Goal: Information Seeking & Learning: Compare options

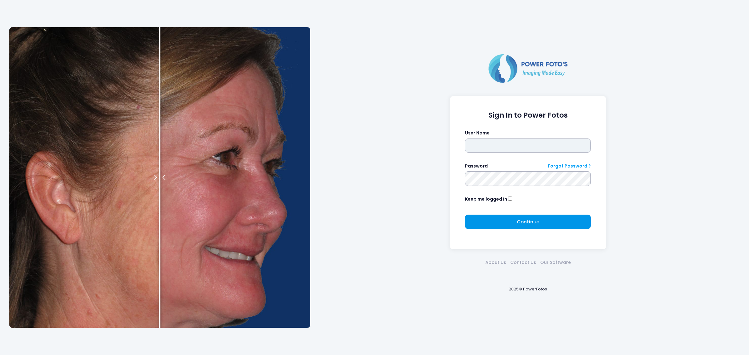
type input "*****"
click at [483, 217] on button "Continue Please wait..." at bounding box center [528, 222] width 126 height 14
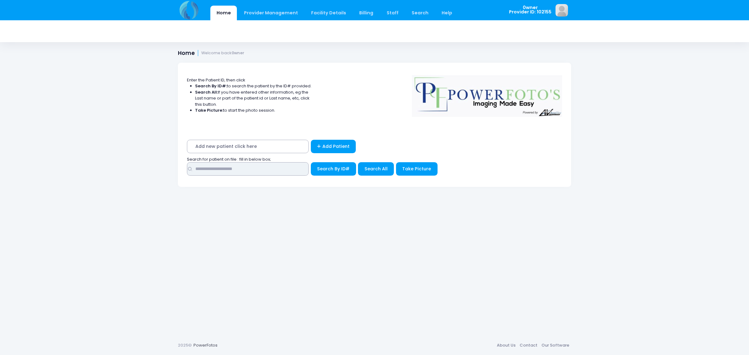
click at [226, 168] on input "text" at bounding box center [248, 168] width 122 height 13
click at [219, 166] on input "text" at bounding box center [248, 168] width 122 height 13
type input "********"
click at [367, 174] on button "Search All" at bounding box center [376, 168] width 36 height 13
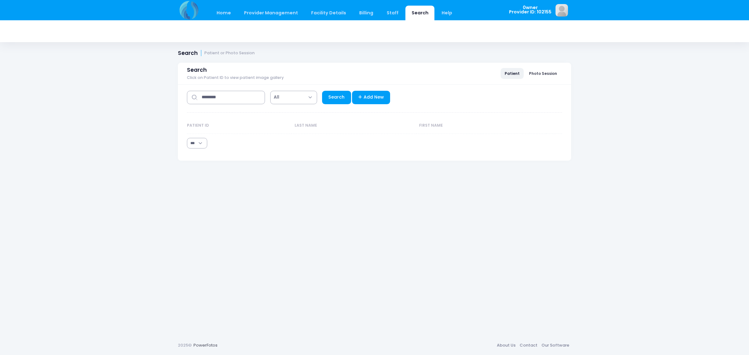
select select "***"
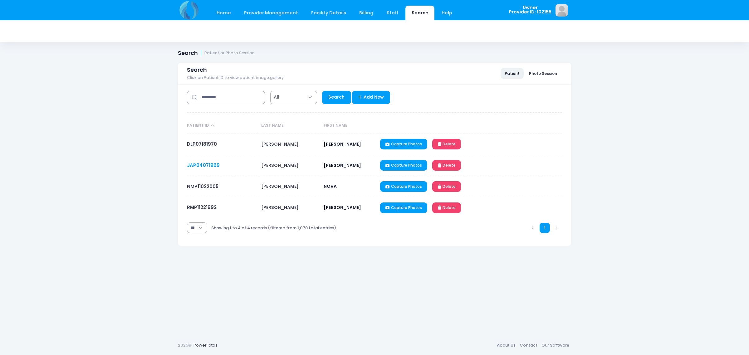
click at [204, 165] on link "JAP04071969" at bounding box center [203, 165] width 33 height 7
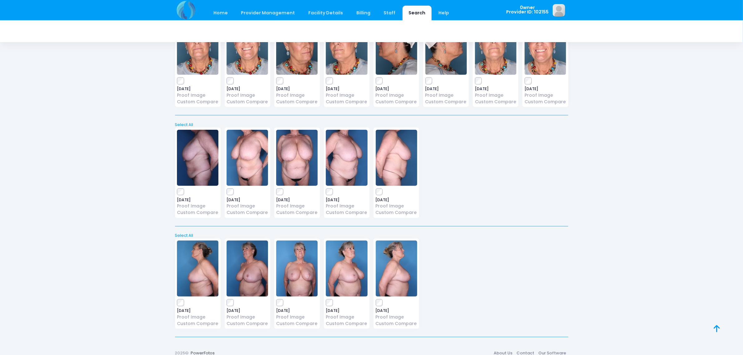
scroll to position [852, 0]
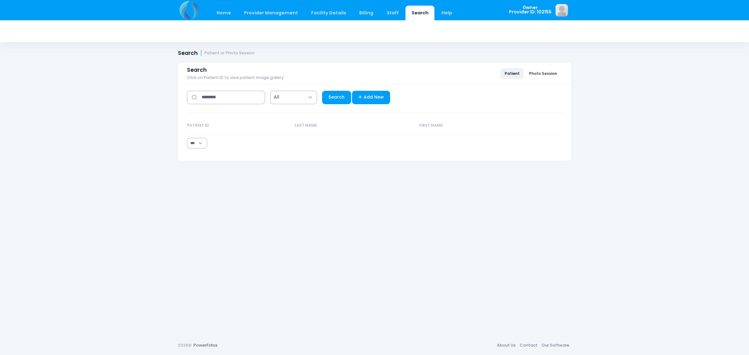
select select "***"
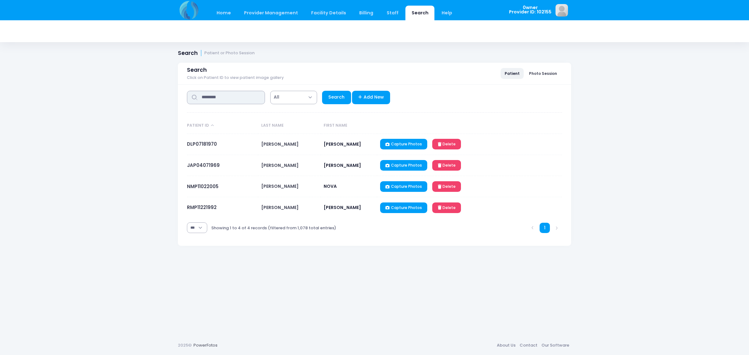
drag, startPoint x: 232, startPoint y: 102, endPoint x: 183, endPoint y: 99, distance: 49.1
click at [183, 99] on div "**********" at bounding box center [374, 165] width 393 height 161
type input "*"
type input "******"
click at [337, 96] on link "Search" at bounding box center [336, 97] width 29 height 13
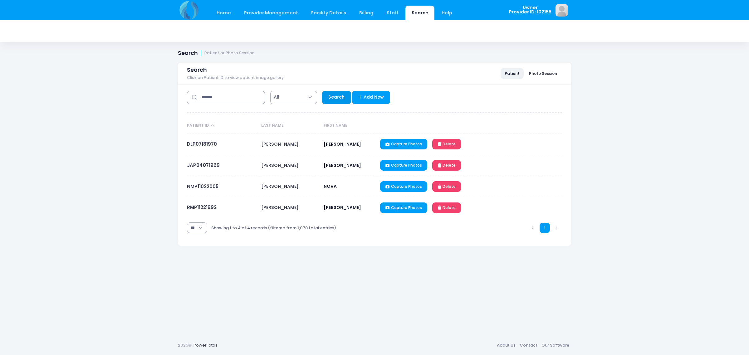
select select "***"
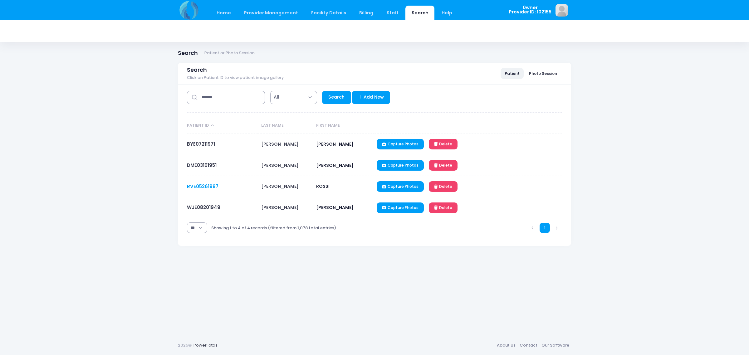
click at [202, 190] on link "RVE05261987" at bounding box center [203, 186] width 32 height 7
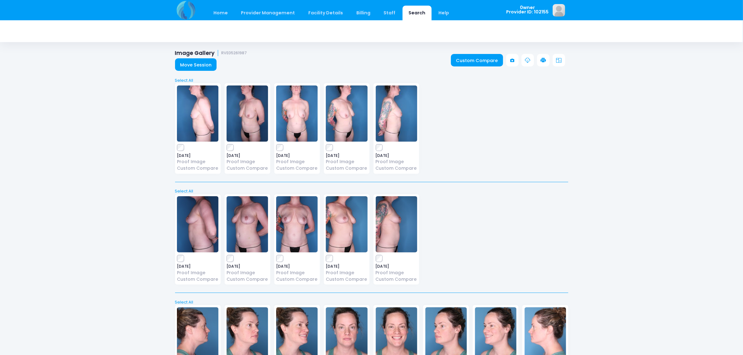
click at [179, 142] on div "2025-04-09 Proof Image Custom Compare" at bounding box center [198, 128] width 46 height 91
click at [475, 61] on link "Custom Compare" at bounding box center [477, 60] width 52 height 12
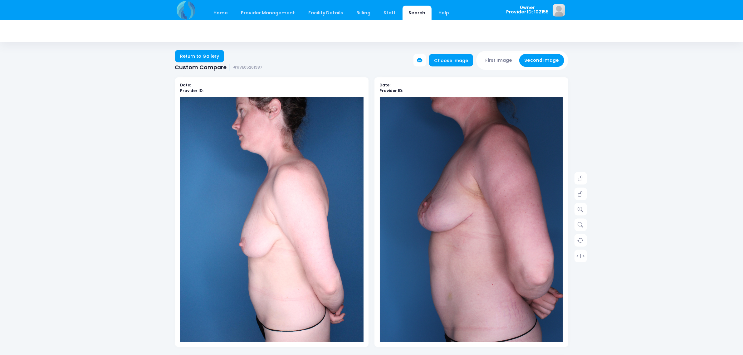
click at [492, 52] on div "First Image Second Image" at bounding box center [522, 60] width 92 height 19
click at [492, 60] on button "First Image" at bounding box center [498, 60] width 37 height 13
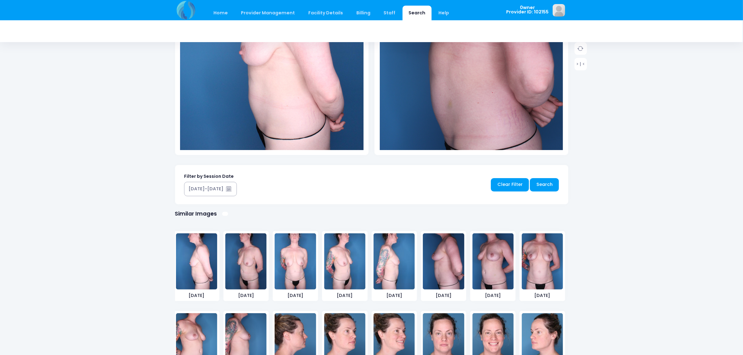
scroll to position [195, 0]
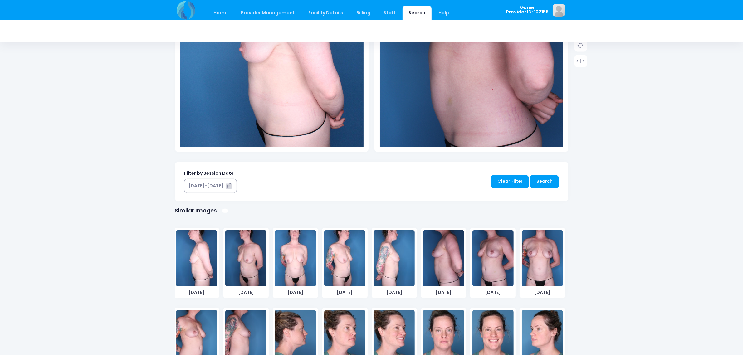
click at [253, 260] on img at bounding box center [245, 258] width 41 height 56
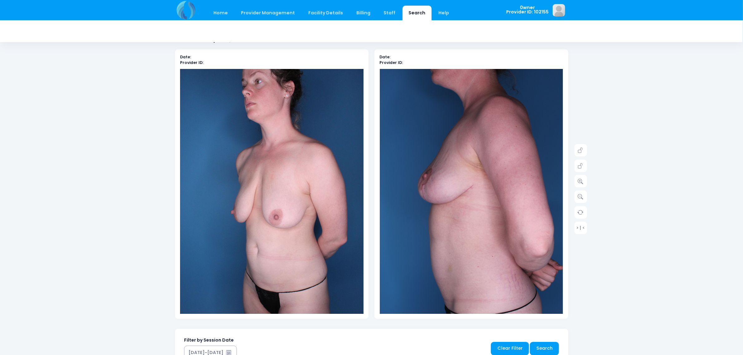
scroll to position [0, 0]
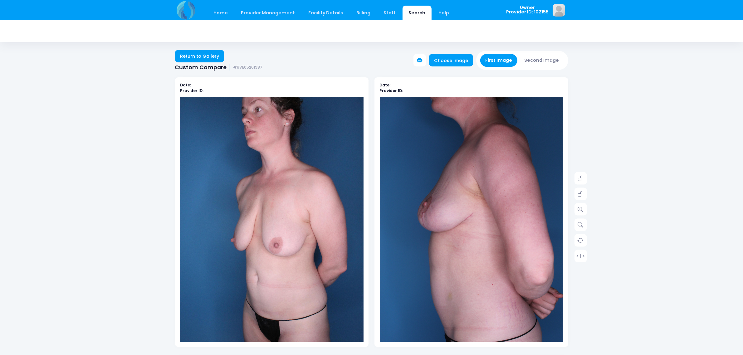
click at [535, 58] on button "Second Image" at bounding box center [541, 60] width 45 height 13
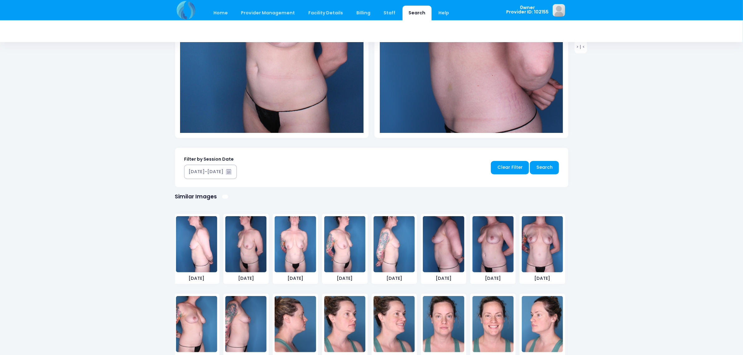
scroll to position [235, 0]
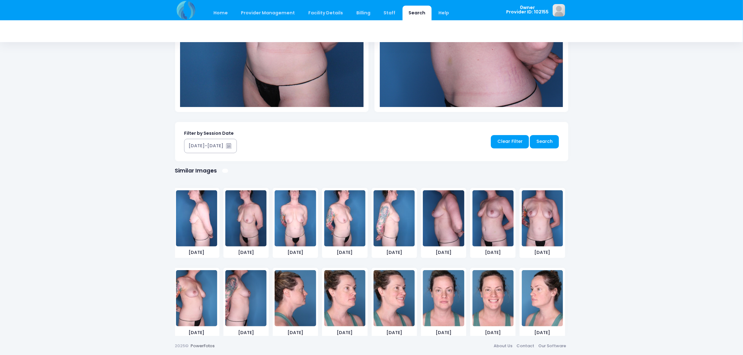
click at [483, 217] on img at bounding box center [493, 218] width 41 height 56
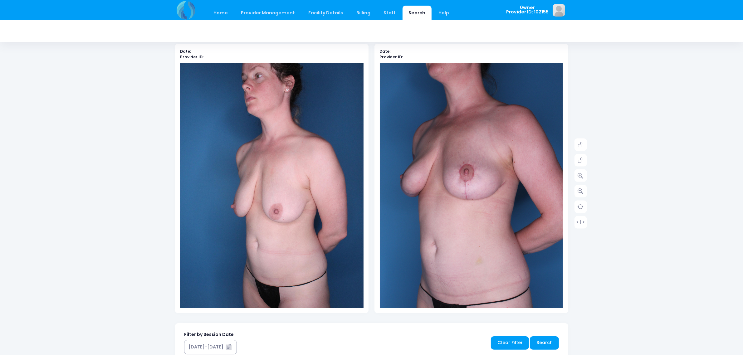
scroll to position [0, 0]
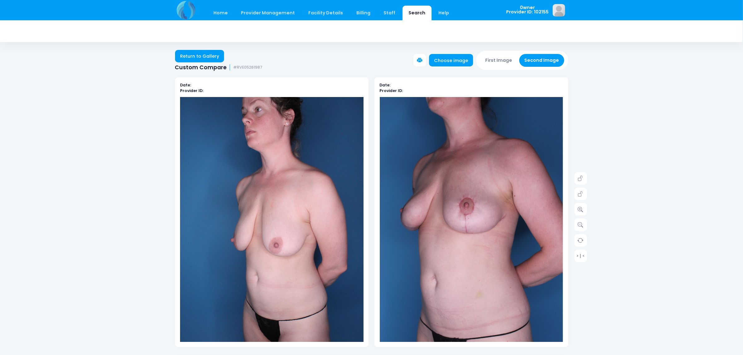
click at [502, 56] on button "First Image" at bounding box center [498, 60] width 37 height 13
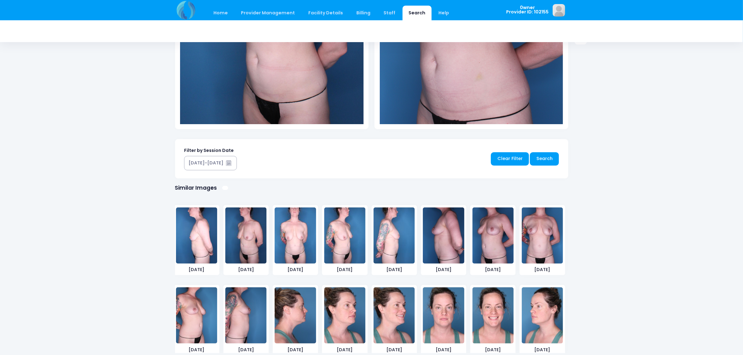
scroll to position [234, 0]
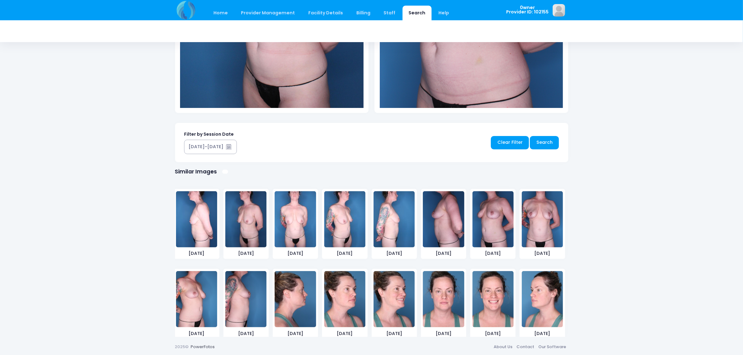
click at [287, 222] on img at bounding box center [295, 219] width 41 height 56
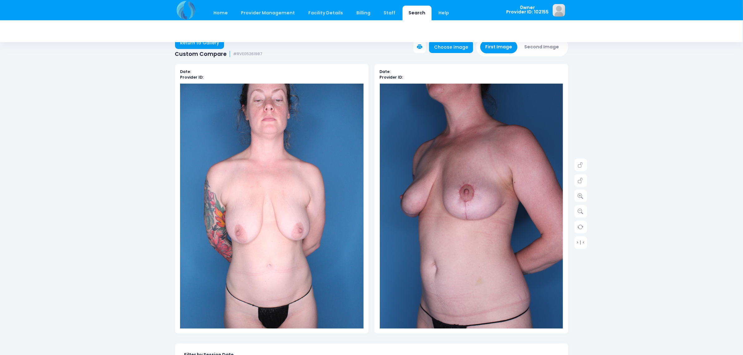
scroll to position [0, 0]
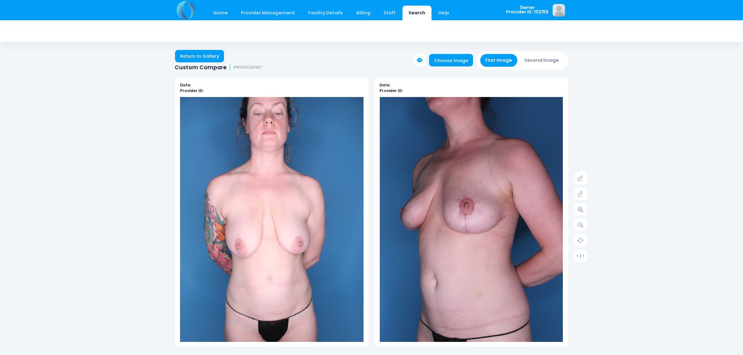
click at [552, 63] on button "Second Image" at bounding box center [541, 60] width 45 height 13
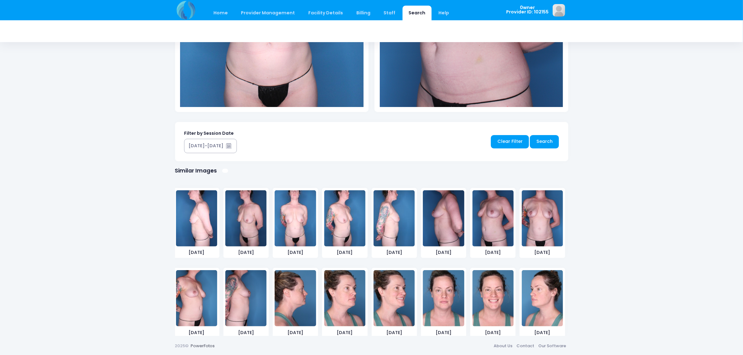
click at [531, 218] on img at bounding box center [542, 218] width 41 height 56
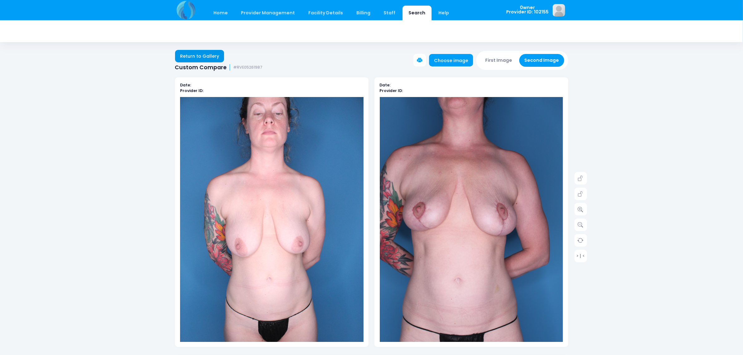
click at [187, 57] on link "Return to Gallery" at bounding box center [199, 56] width 49 height 12
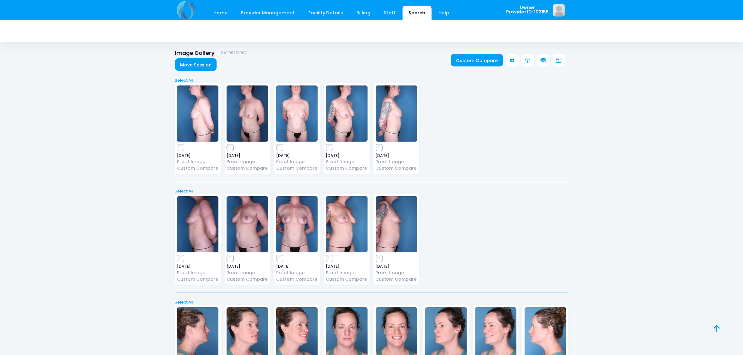
click at [184, 10] on img at bounding box center [186, 10] width 22 height 20
click at [219, 11] on link "Home" at bounding box center [221, 13] width 27 height 15
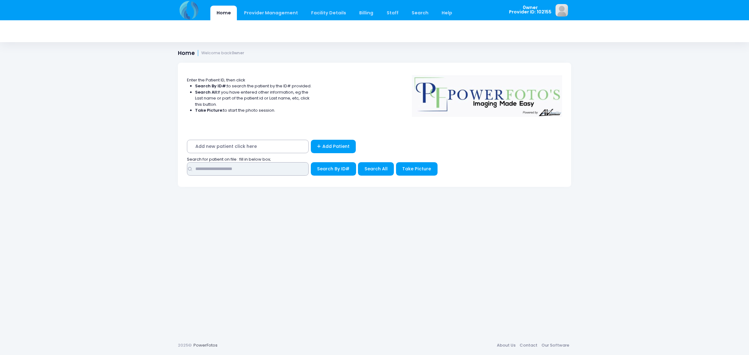
click at [241, 166] on input "text" at bounding box center [248, 168] width 122 height 13
type input "********"
click at [389, 170] on button "Search All" at bounding box center [376, 168] width 36 height 13
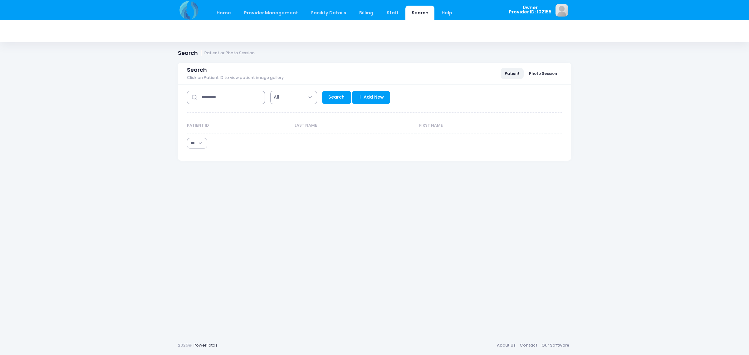
select select "***"
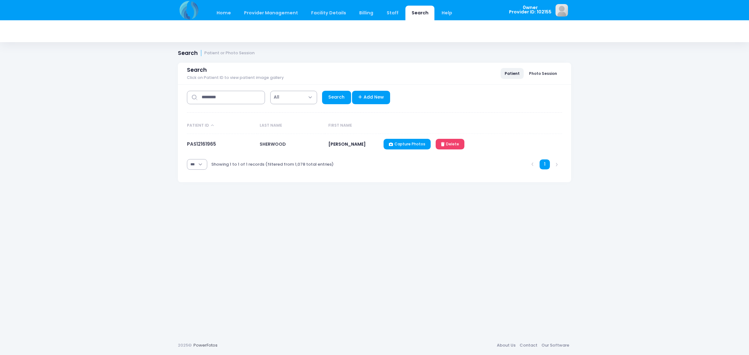
click at [205, 148] on td "PAS12161965" at bounding box center [222, 144] width 70 height 21
click at [207, 143] on link "PAS12161965" at bounding box center [201, 144] width 29 height 7
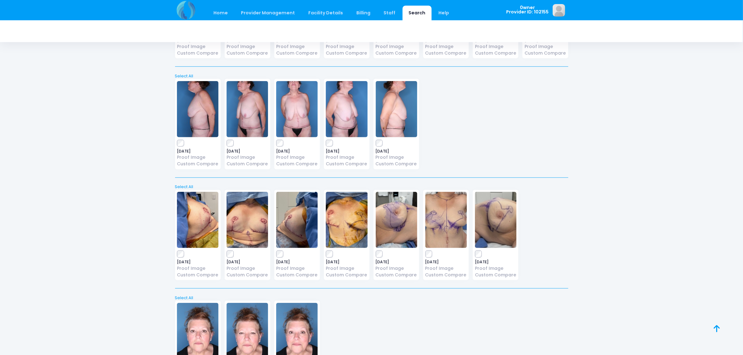
scroll to position [656, 0]
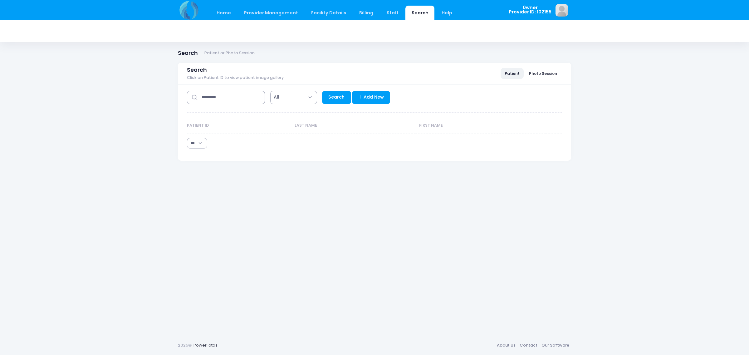
select select "***"
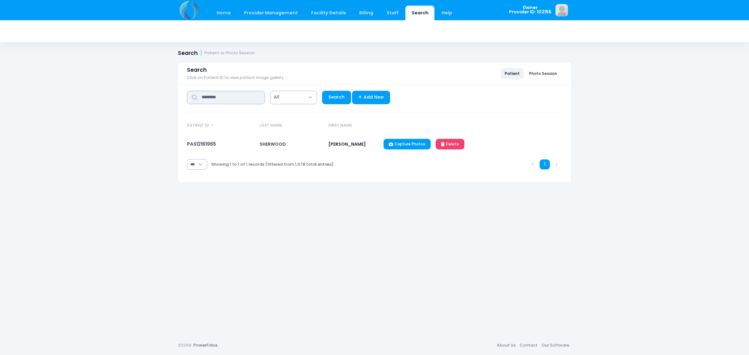
drag, startPoint x: 222, startPoint y: 100, endPoint x: 179, endPoint y: 94, distance: 43.2
click at [179, 94] on div "**********" at bounding box center [374, 134] width 393 height 98
type input "*******"
drag, startPoint x: 346, startPoint y: 98, endPoint x: 341, endPoint y: 97, distance: 5.1
click at [344, 98] on link "Search" at bounding box center [336, 97] width 29 height 13
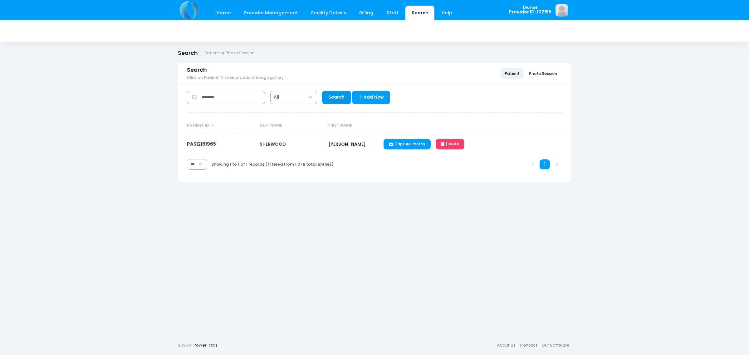
select select "***"
click at [202, 144] on link "GMM06121948" at bounding box center [204, 144] width 34 height 7
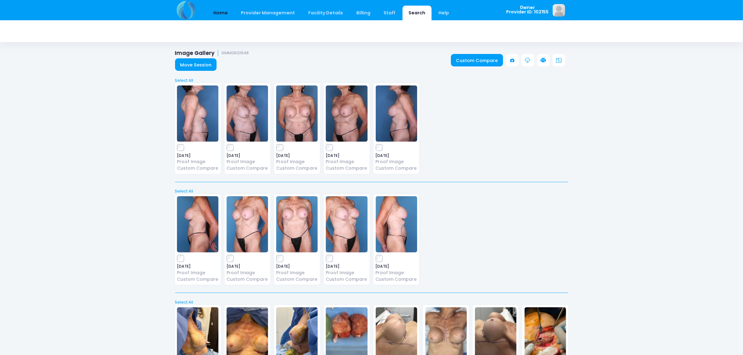
click at [219, 14] on link "Home" at bounding box center [221, 13] width 27 height 15
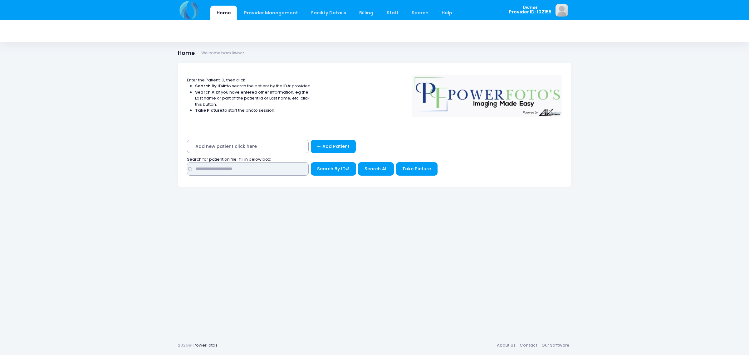
click at [235, 173] on input "text" at bounding box center [248, 168] width 122 height 13
type input "********"
click at [372, 169] on span "Search All" at bounding box center [376, 169] width 23 height 6
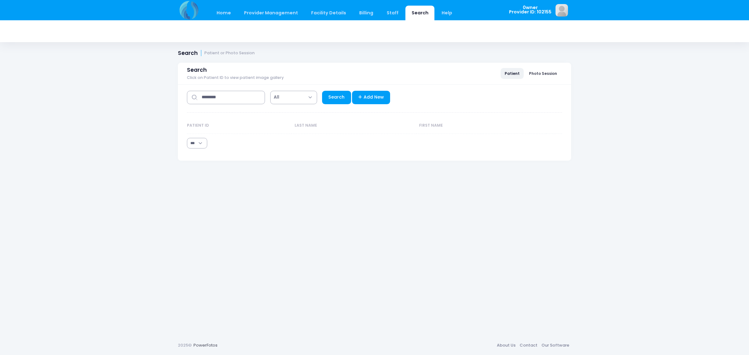
select select "***"
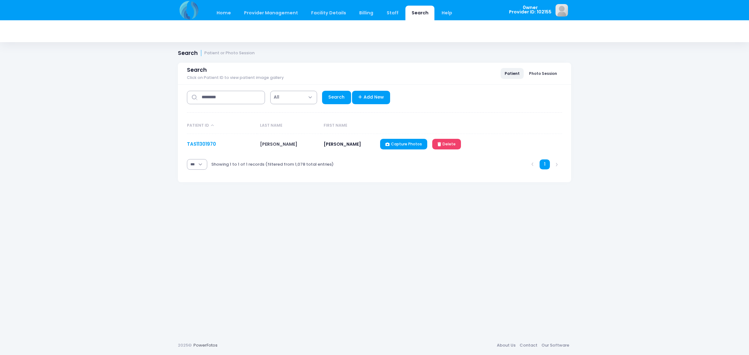
click at [196, 142] on link "TAS11301970" at bounding box center [201, 144] width 29 height 7
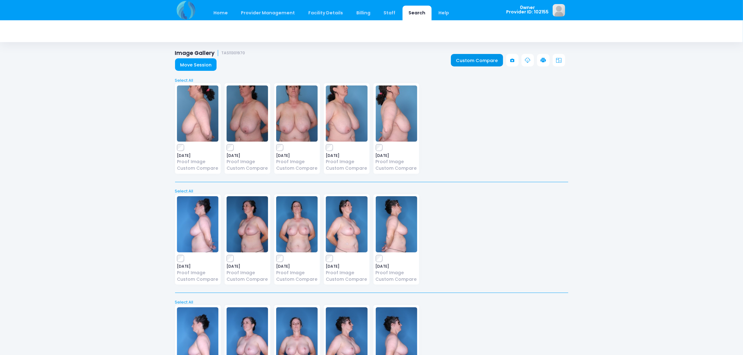
click at [473, 65] on link "Custom Compare" at bounding box center [477, 60] width 52 height 12
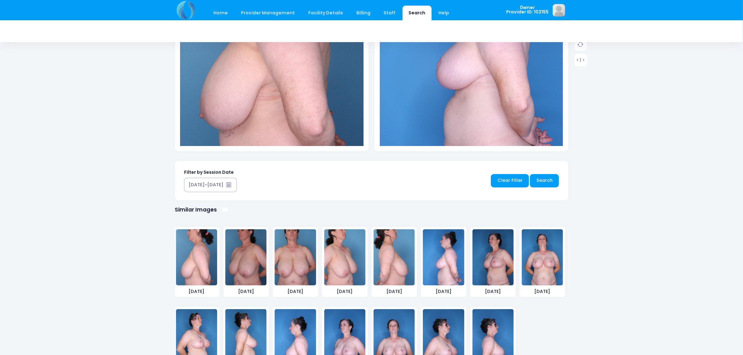
scroll to position [235, 0]
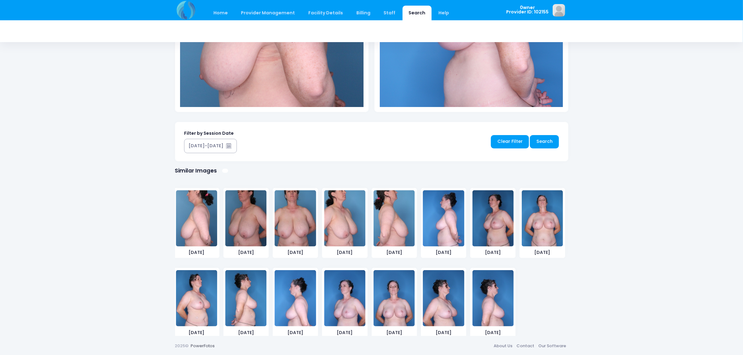
click at [296, 282] on img at bounding box center [295, 298] width 41 height 56
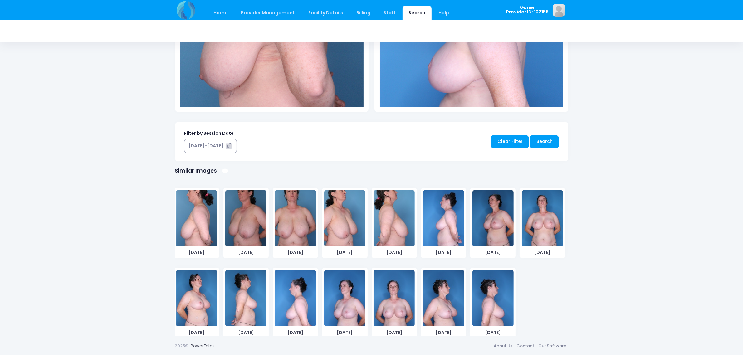
click at [449, 225] on img at bounding box center [443, 218] width 41 height 56
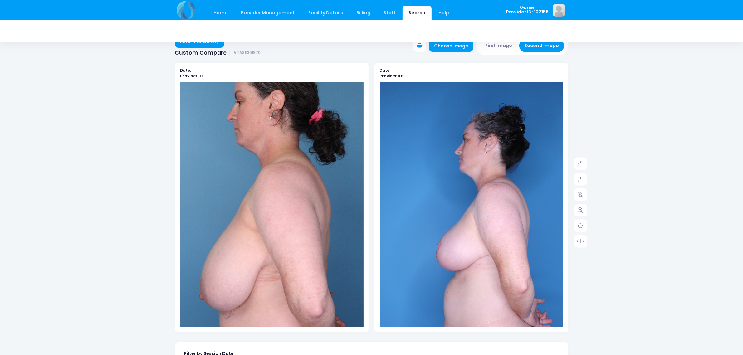
scroll to position [0, 0]
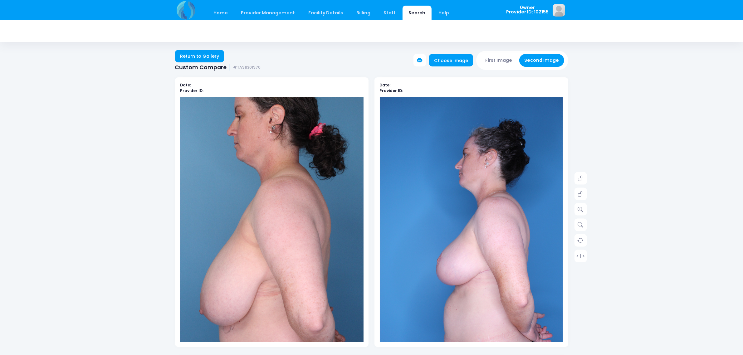
click at [492, 59] on button "First Image" at bounding box center [498, 60] width 37 height 13
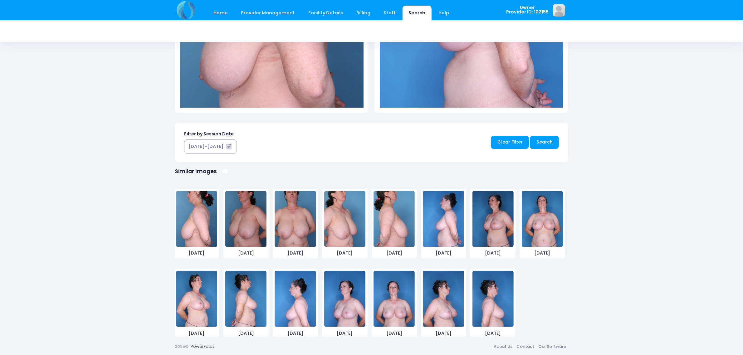
scroll to position [235, 0]
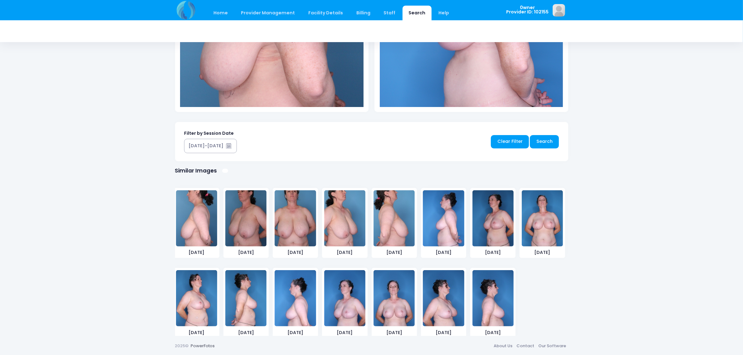
click at [298, 196] on img at bounding box center [295, 218] width 41 height 56
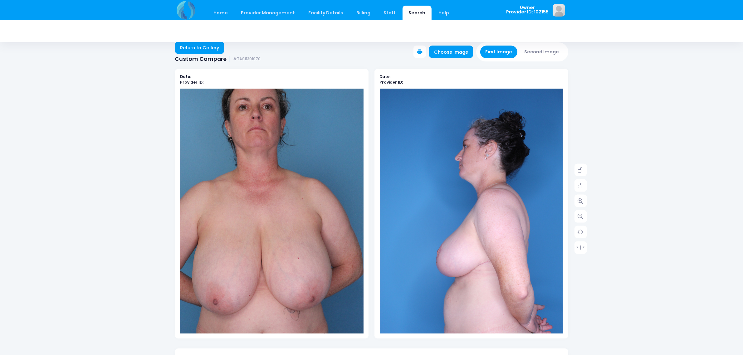
scroll to position [0, 0]
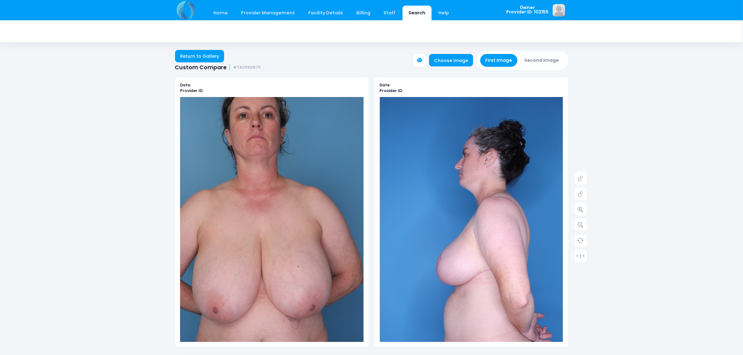
click at [537, 58] on button "Second Image" at bounding box center [541, 60] width 45 height 13
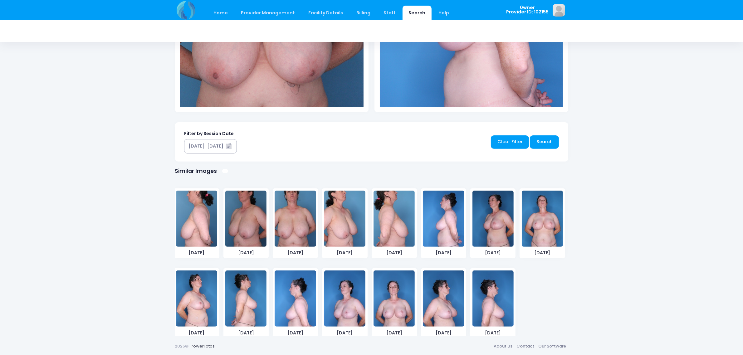
scroll to position [235, 0]
click at [543, 196] on img at bounding box center [542, 218] width 41 height 56
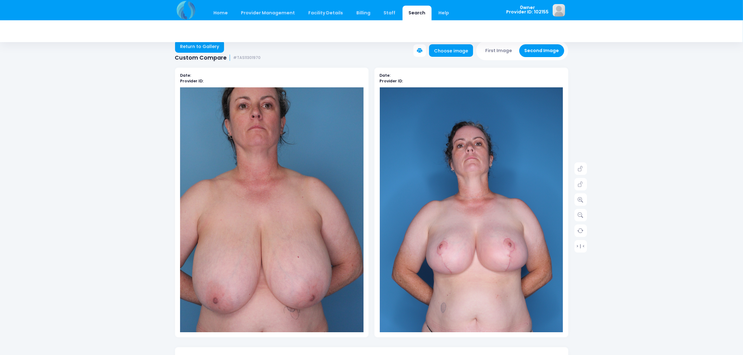
scroll to position [0, 0]
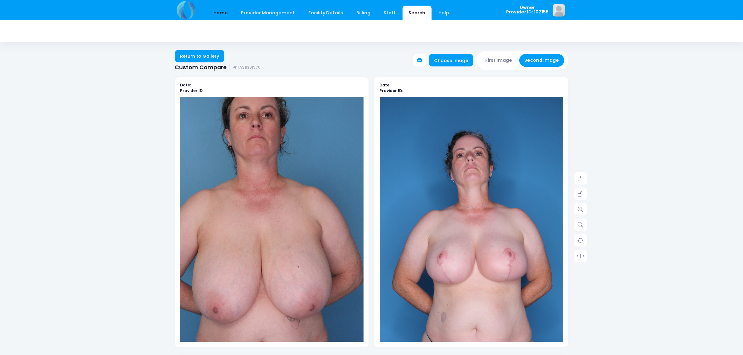
click at [215, 18] on link "Home" at bounding box center [221, 13] width 27 height 15
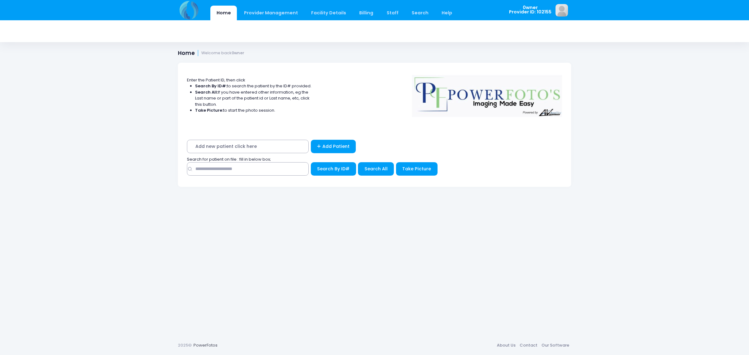
click at [213, 161] on span "Search for patient on file : fill in below box;" at bounding box center [229, 159] width 84 height 6
click at [207, 171] on input "text" at bounding box center [248, 168] width 122 height 13
type input "**********"
click at [363, 168] on button "Search All" at bounding box center [376, 168] width 36 height 13
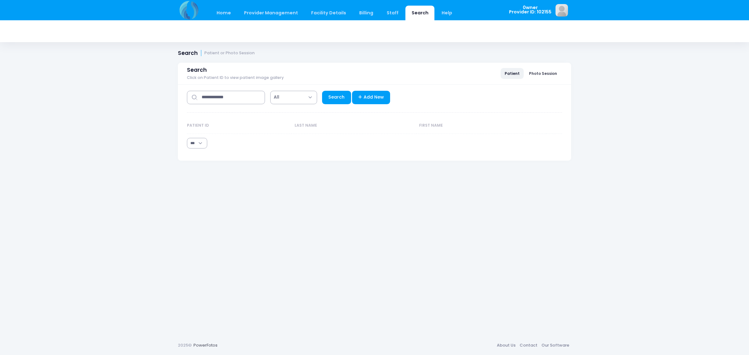
select select "***"
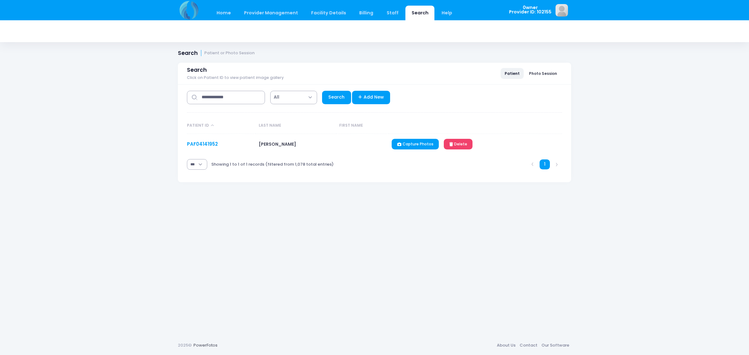
click at [200, 142] on link "PAF04141952" at bounding box center [202, 144] width 31 height 7
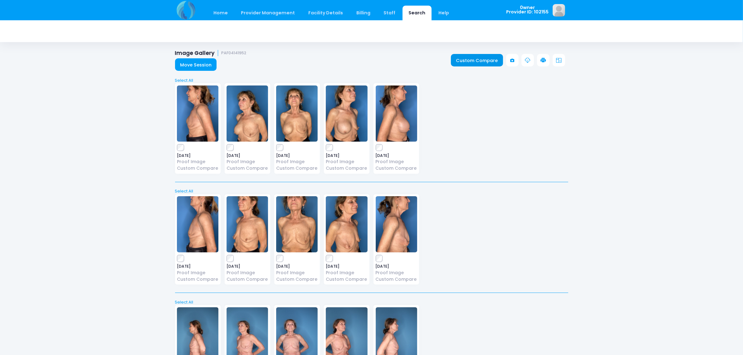
click at [482, 61] on link "Custom Compare" at bounding box center [477, 60] width 52 height 12
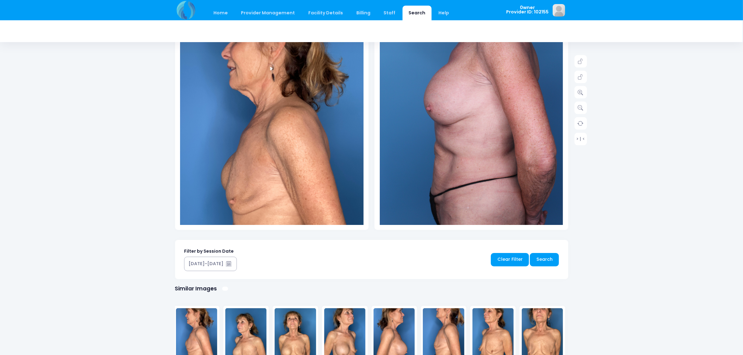
scroll to position [78, 0]
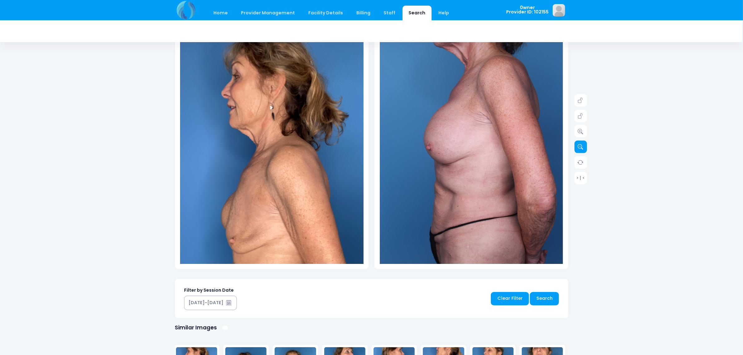
click at [581, 146] on icon at bounding box center [581, 147] width 6 height 6
click at [328, 149] on img at bounding box center [272, 182] width 184 height 326
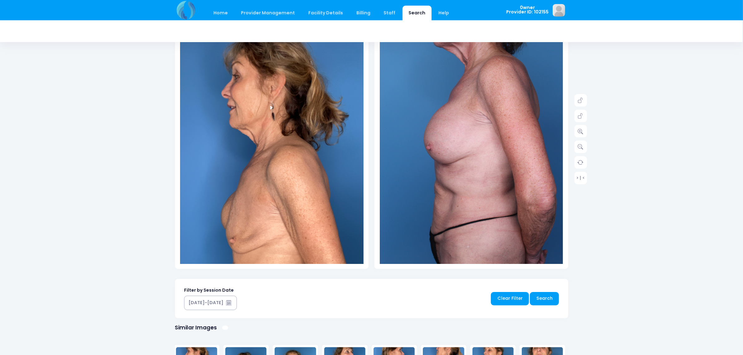
click at [328, 149] on img at bounding box center [272, 182] width 184 height 326
click at [689, 188] on div "Home Provider Management Provider Management Add User View Users Billing" at bounding box center [371, 217] width 743 height 591
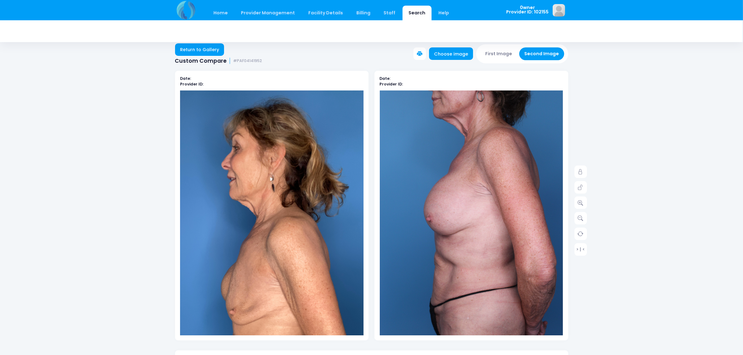
scroll to position [0, 0]
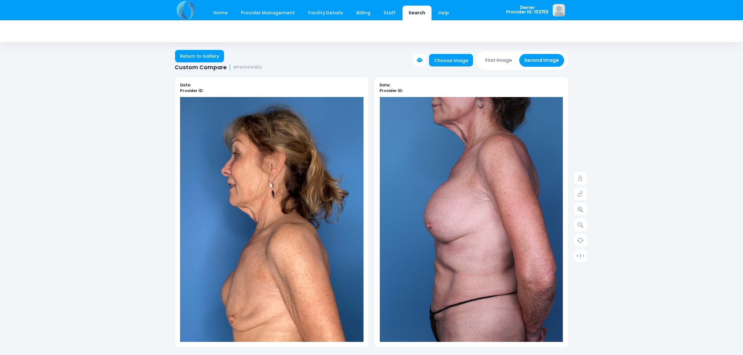
drag, startPoint x: 735, startPoint y: 261, endPoint x: 667, endPoint y: 214, distance: 82.6
click at [729, 258] on div "Home Provider Management Provider Management Add User View Users Billing" at bounding box center [371, 295] width 743 height 591
click at [496, 62] on button "First Image" at bounding box center [498, 60] width 37 height 13
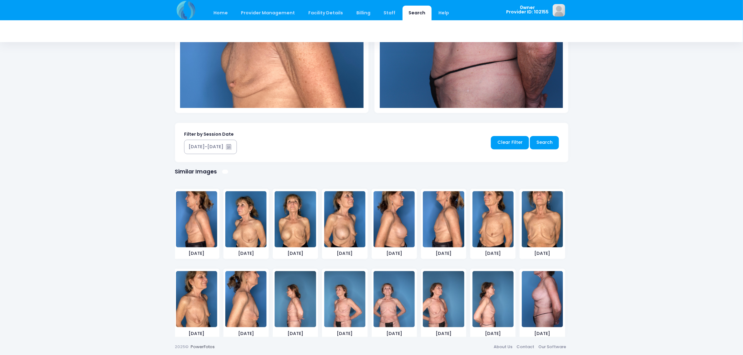
click at [256, 213] on img at bounding box center [245, 219] width 41 height 56
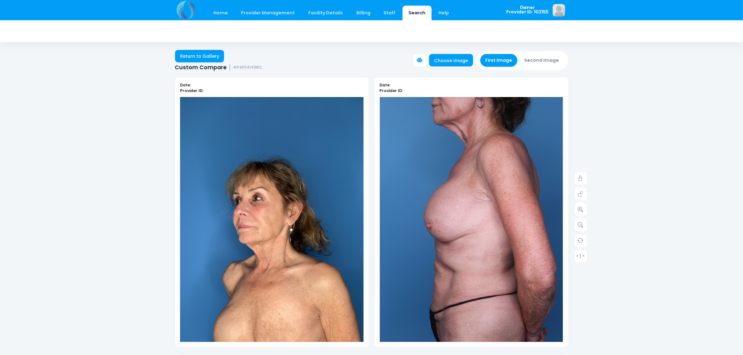
click at [545, 61] on button "Second Image" at bounding box center [541, 60] width 45 height 13
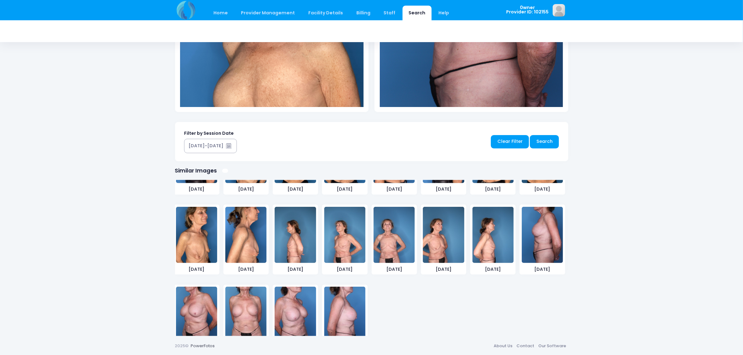
scroll to position [88, 0]
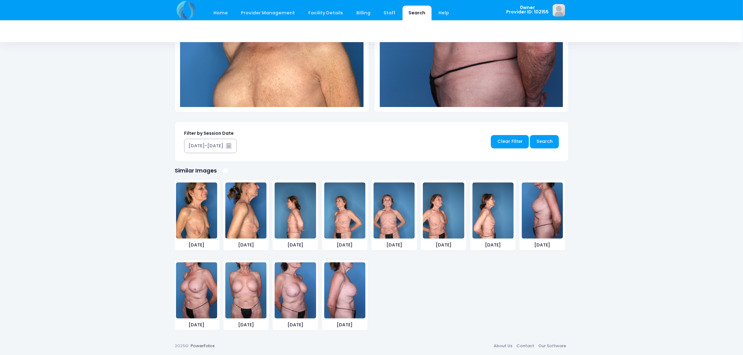
click at [200, 296] on img at bounding box center [196, 291] width 41 height 56
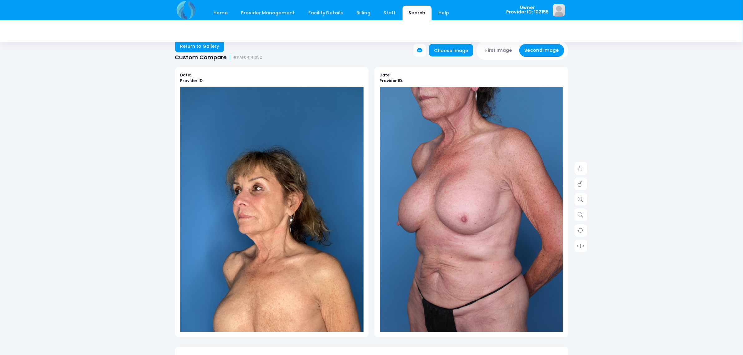
scroll to position [0, 0]
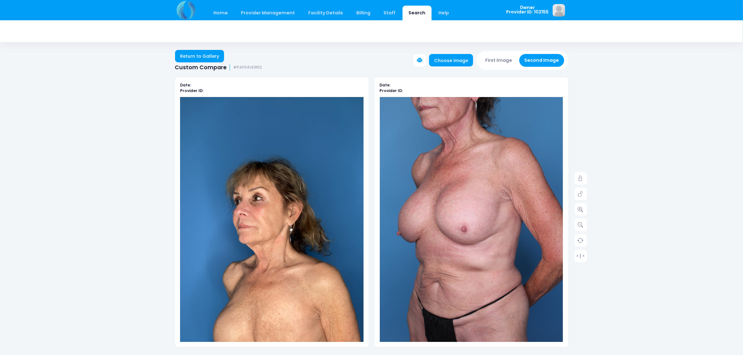
drag, startPoint x: 485, startPoint y: 68, endPoint x: 489, endPoint y: 64, distance: 4.9
click at [486, 68] on div "Date: Provider ID: Date: Provider ID: > | <" at bounding box center [371, 319] width 393 height 503
click at [489, 64] on button "First Image" at bounding box center [498, 60] width 37 height 13
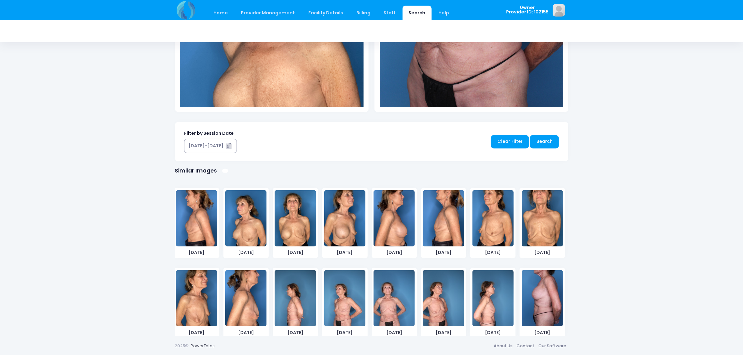
click at [333, 203] on img at bounding box center [344, 218] width 41 height 56
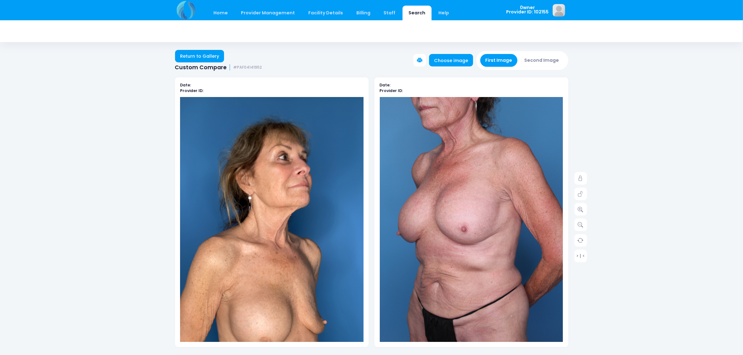
click at [541, 65] on button "Second Image" at bounding box center [541, 60] width 45 height 13
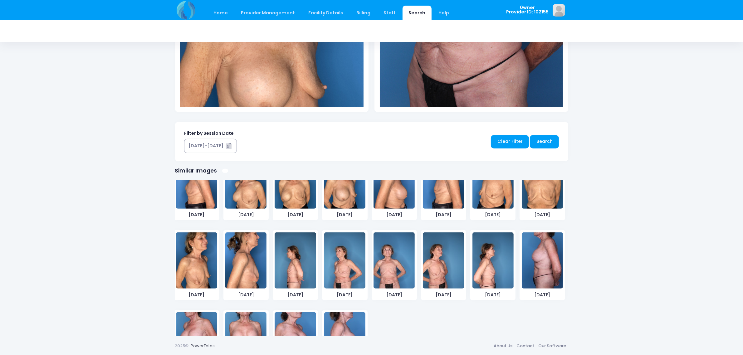
scroll to position [88, 0]
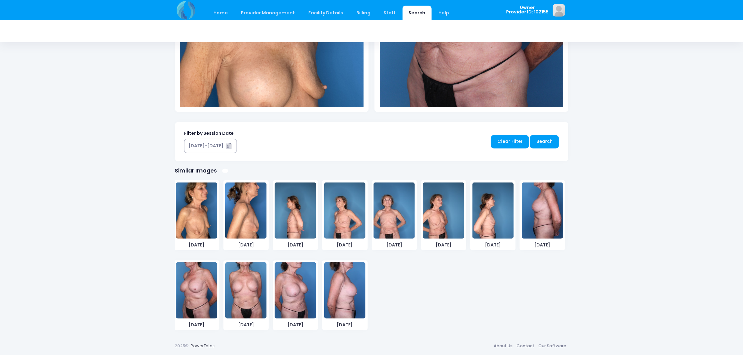
click at [292, 291] on img at bounding box center [295, 291] width 41 height 56
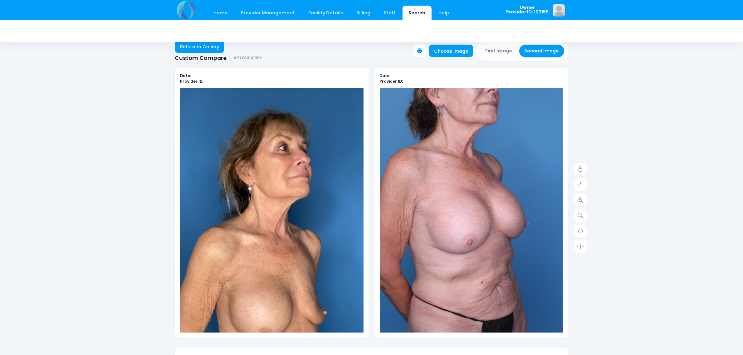
scroll to position [0, 0]
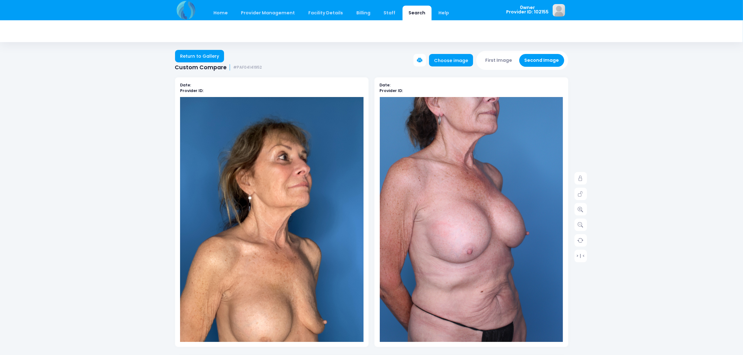
click at [499, 58] on button "First Image" at bounding box center [498, 60] width 37 height 13
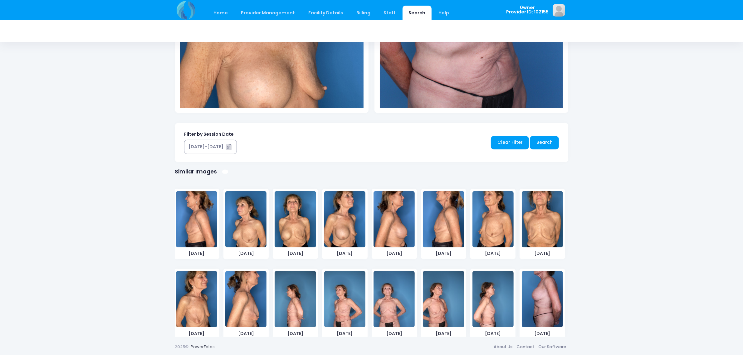
click at [400, 224] on img at bounding box center [394, 219] width 41 height 56
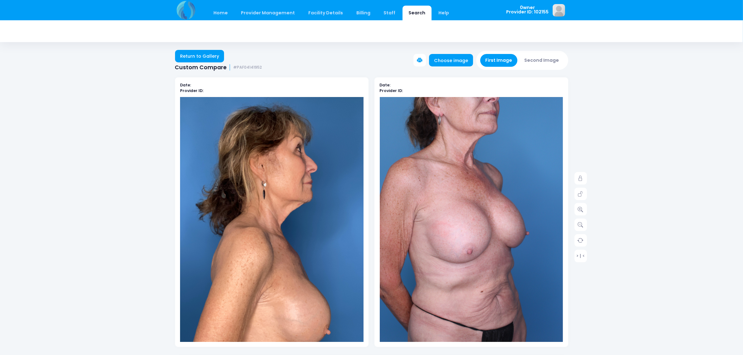
click at [537, 64] on button "Second Image" at bounding box center [541, 60] width 45 height 13
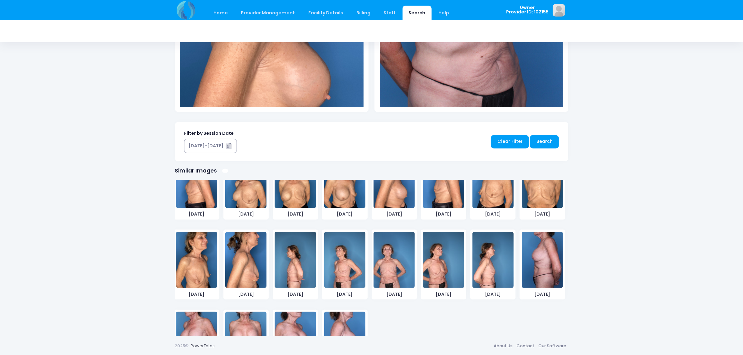
scroll to position [88, 0]
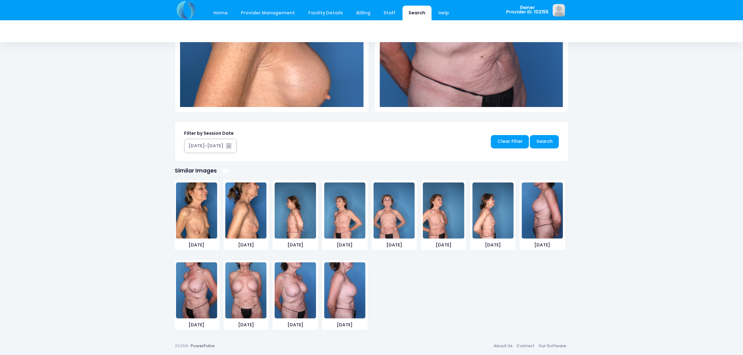
click at [343, 290] on img at bounding box center [344, 291] width 41 height 56
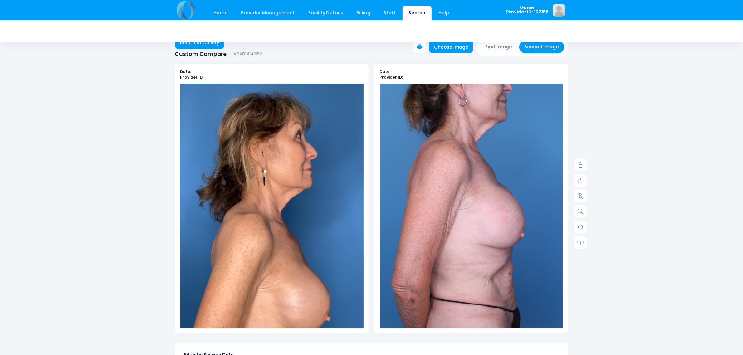
scroll to position [0, 0]
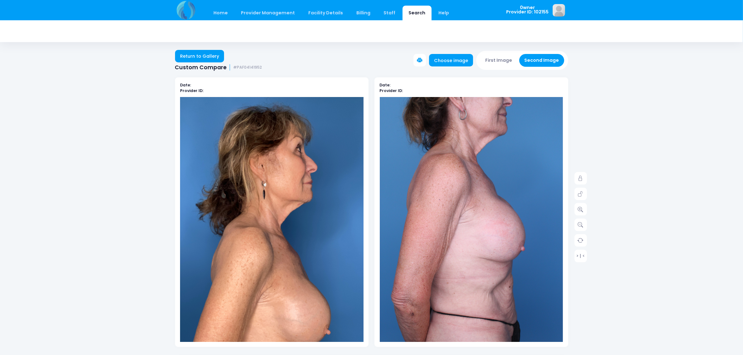
click at [491, 63] on button "First Image" at bounding box center [498, 60] width 37 height 13
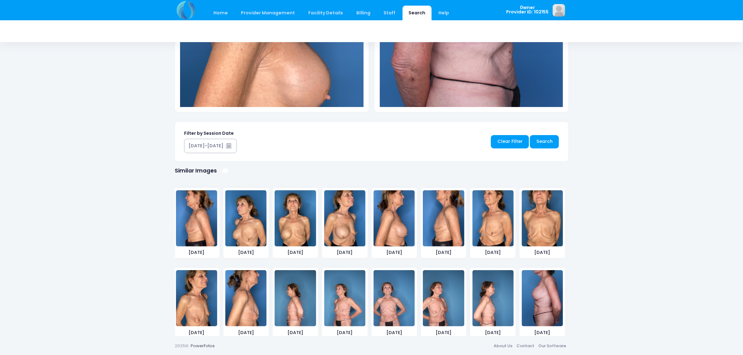
click at [289, 219] on img at bounding box center [295, 218] width 41 height 56
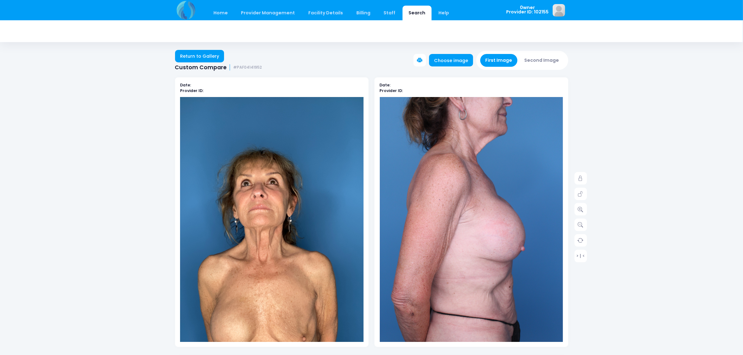
click at [560, 64] on button "Second Image" at bounding box center [541, 60] width 45 height 13
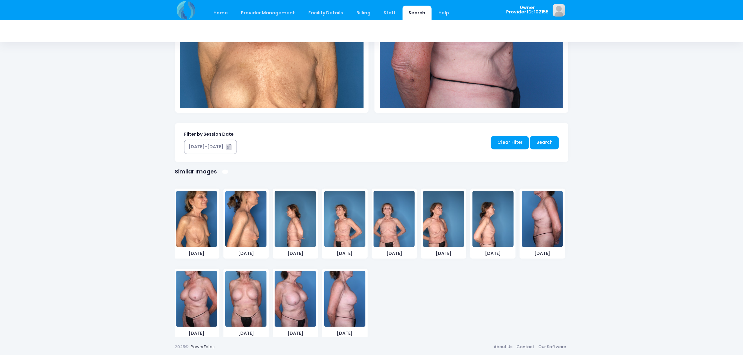
scroll to position [88, 0]
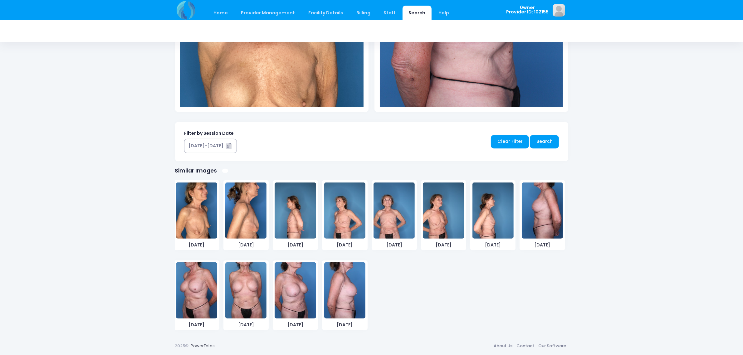
click at [249, 297] on img at bounding box center [245, 291] width 41 height 56
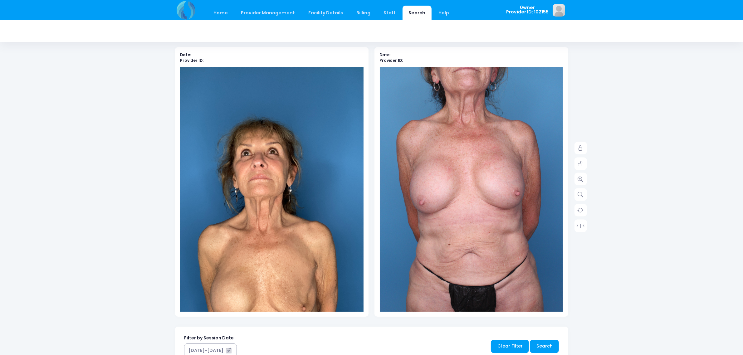
scroll to position [28, 0]
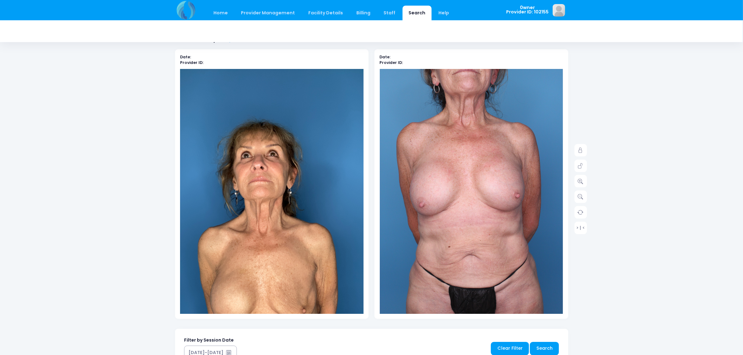
click at [146, 130] on div "Home Provider Management Provider Management Add User View Users Billing" at bounding box center [371, 267] width 743 height 591
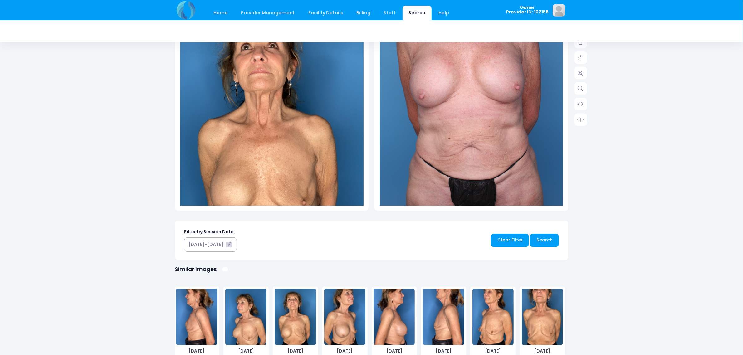
scroll to position [145, 0]
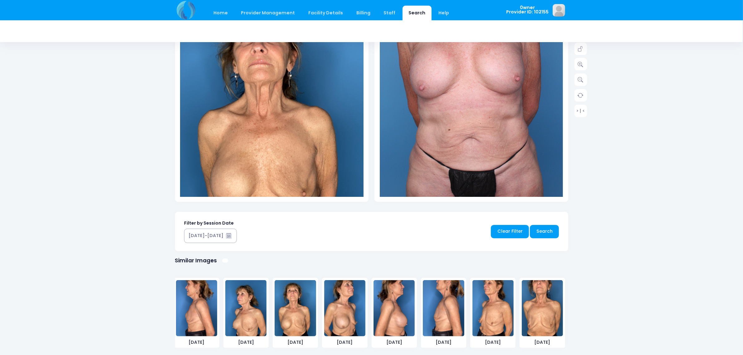
drag, startPoint x: 611, startPoint y: 221, endPoint x: 608, endPoint y: 219, distance: 3.4
click at [611, 221] on div "Home Provider Management Provider Management Add User View Users Billing" at bounding box center [371, 150] width 743 height 591
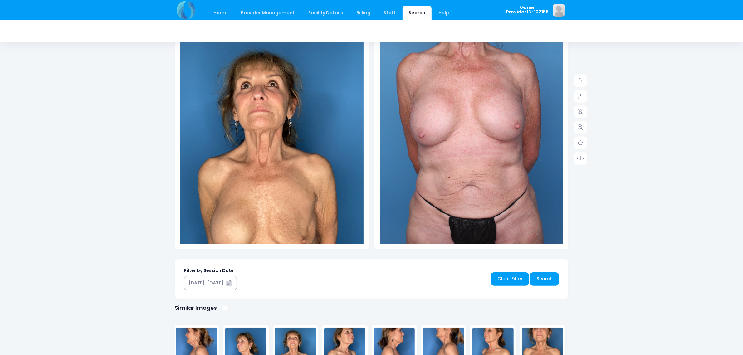
scroll to position [0, 0]
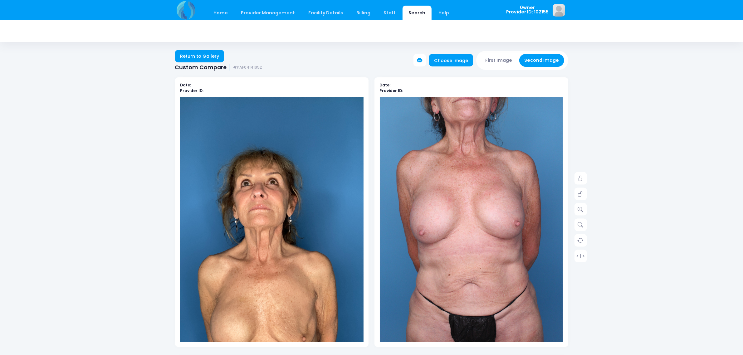
click at [496, 61] on button "First Image" at bounding box center [498, 60] width 37 height 13
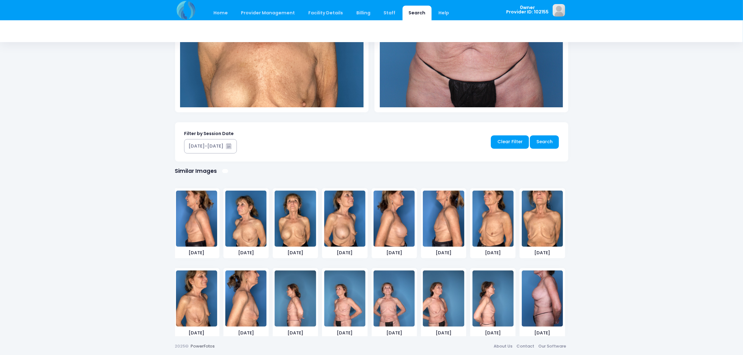
scroll to position [235, 0]
click at [238, 228] on img at bounding box center [245, 218] width 41 height 56
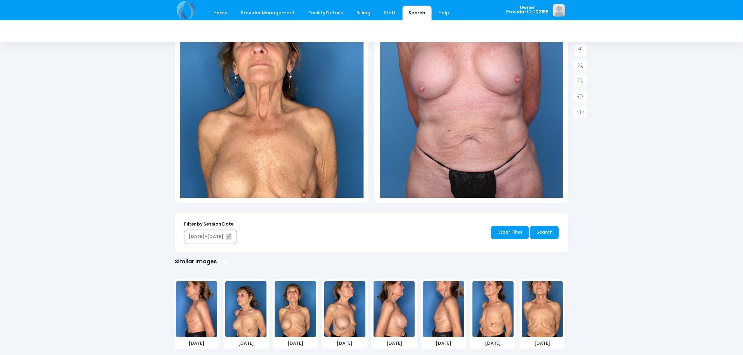
scroll to position [145, 0]
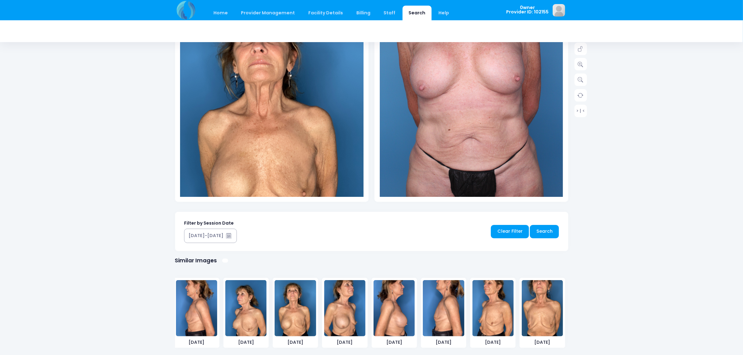
click at [290, 293] on img at bounding box center [295, 308] width 41 height 56
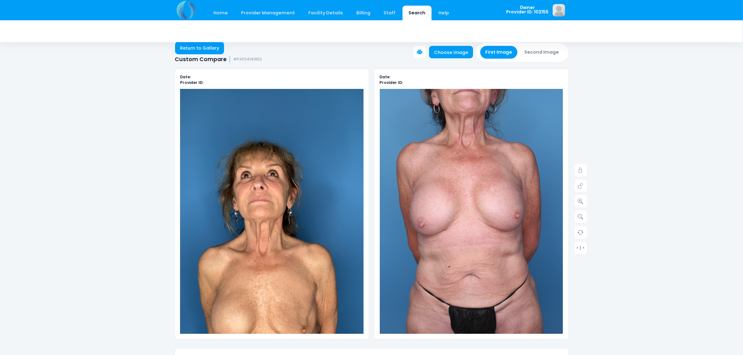
scroll to position [0, 0]
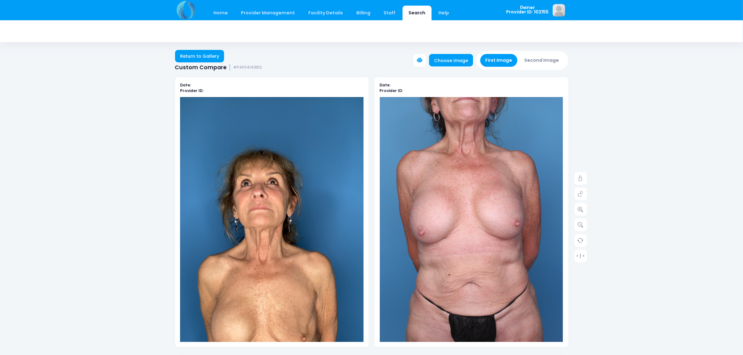
click at [341, 179] on img at bounding box center [272, 260] width 184 height 326
click at [511, 66] on button "First Image" at bounding box center [498, 60] width 37 height 13
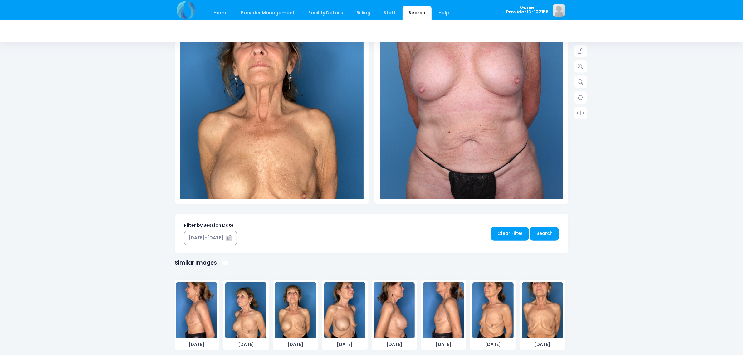
scroll to position [195, 0]
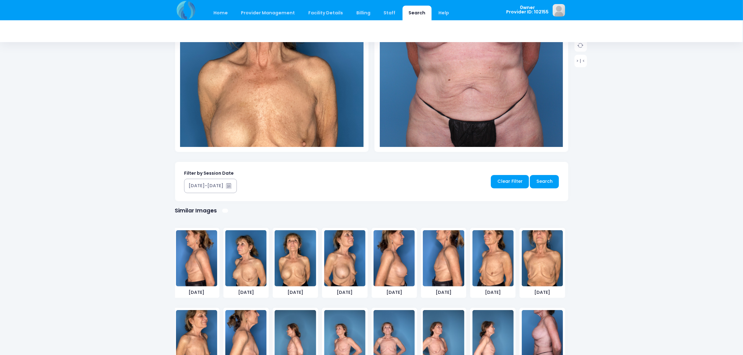
click at [258, 258] on img at bounding box center [245, 258] width 41 height 56
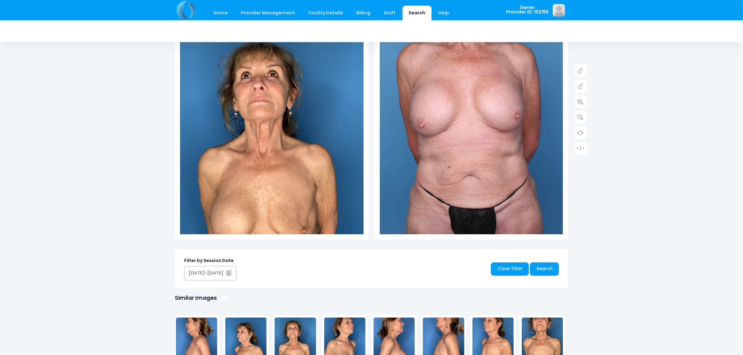
scroll to position [156, 0]
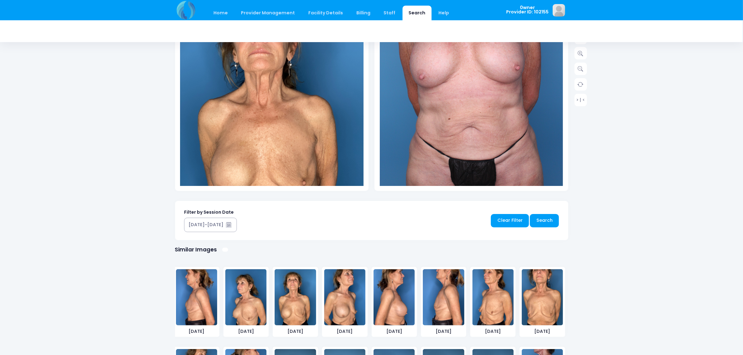
click at [259, 291] on img at bounding box center [245, 297] width 41 height 56
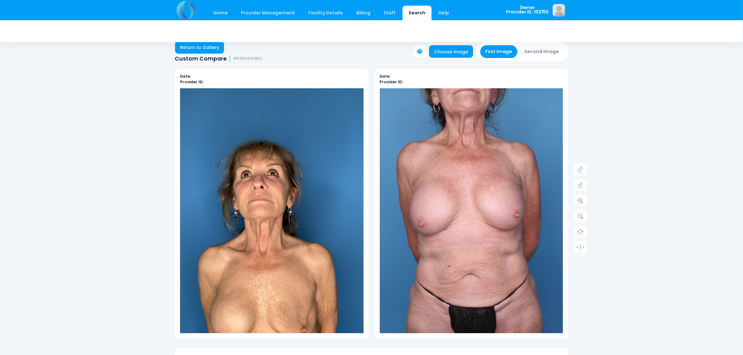
scroll to position [0, 0]
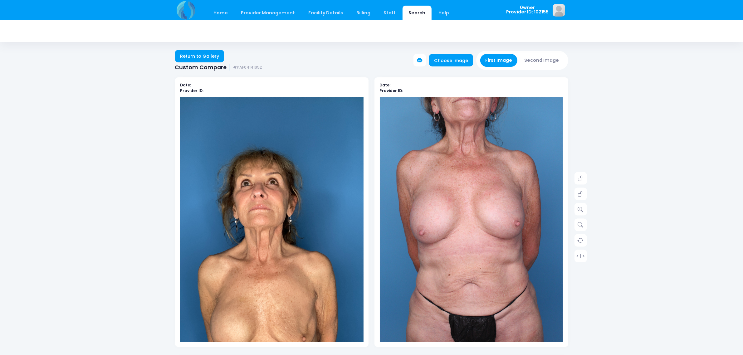
click at [544, 67] on div "First Image Second Image" at bounding box center [522, 60] width 92 height 19
click at [546, 61] on button "Second Image" at bounding box center [541, 60] width 45 height 13
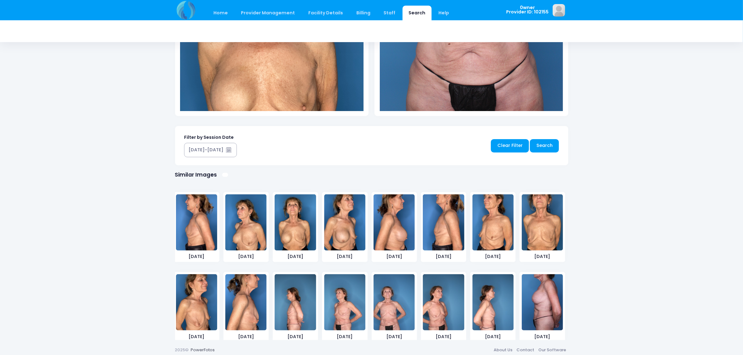
scroll to position [235, 0]
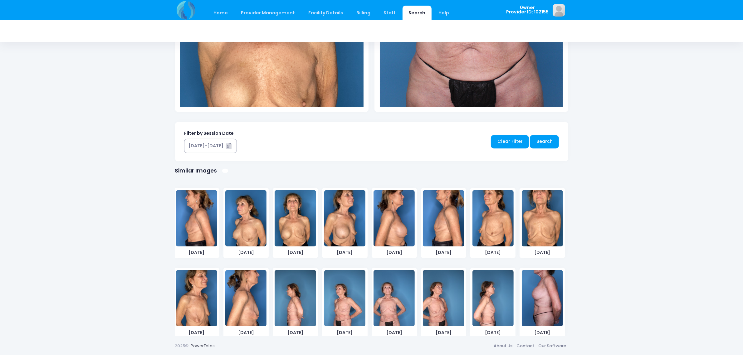
click at [328, 306] on img at bounding box center [344, 298] width 41 height 56
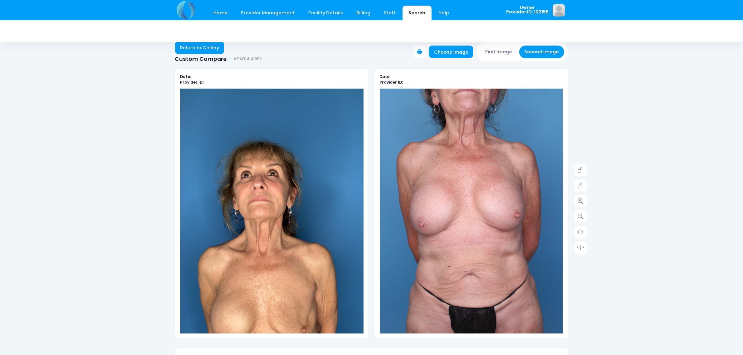
scroll to position [0, 0]
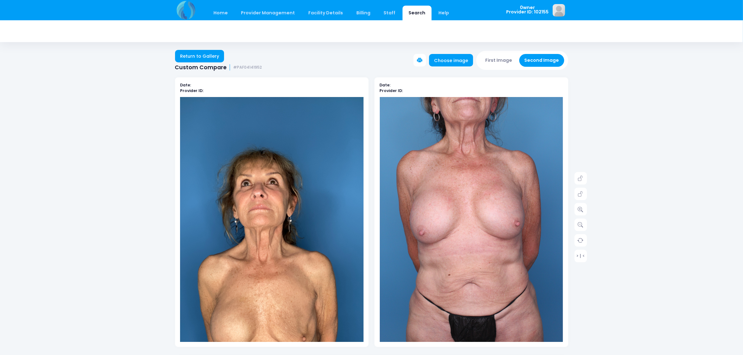
click at [198, 49] on div "Return to Gallery Custom Compare #PAF04141952 Choose image First Image Second I…" at bounding box center [371, 57] width 743 height 27
click at [196, 55] on link "Return to Gallery" at bounding box center [199, 56] width 49 height 12
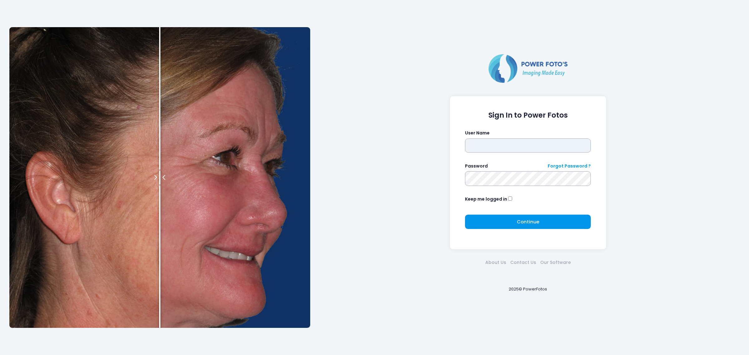
type input "*****"
click at [502, 223] on button "Continue Please wait..." at bounding box center [528, 222] width 126 height 14
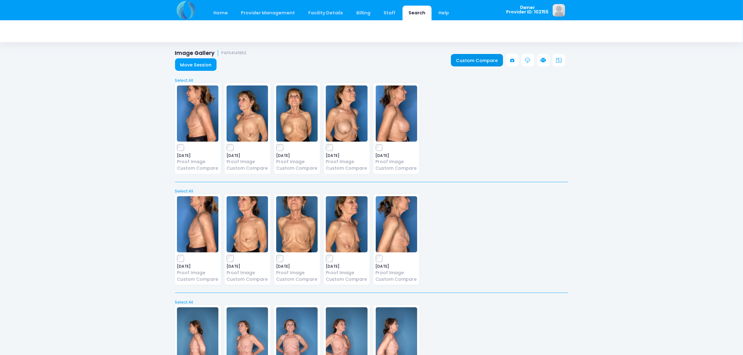
click at [481, 58] on link "Custom Compare" at bounding box center [477, 60] width 52 height 12
